Goal: Find specific page/section: Find specific page/section

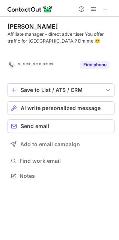
scroll to position [159, 119]
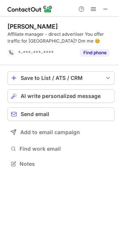
click at [104, 8] on span at bounding box center [106, 9] width 6 height 6
